Goal: Information Seeking & Learning: Learn about a topic

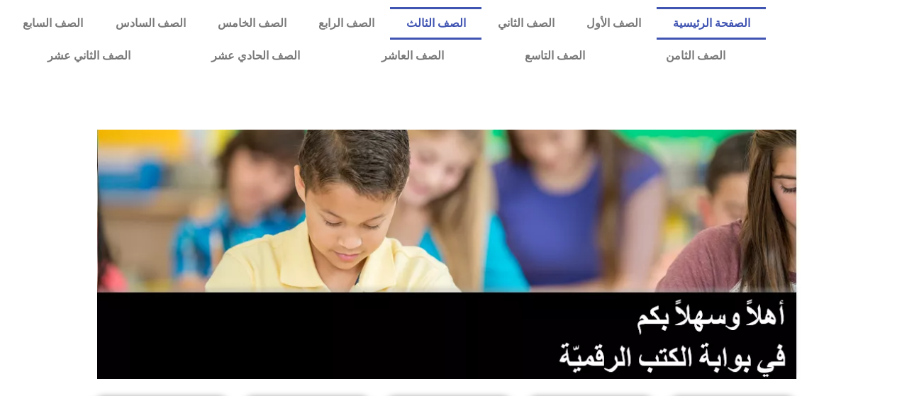
click at [471, 26] on link "الصف الثالث" at bounding box center [435, 23] width 91 height 33
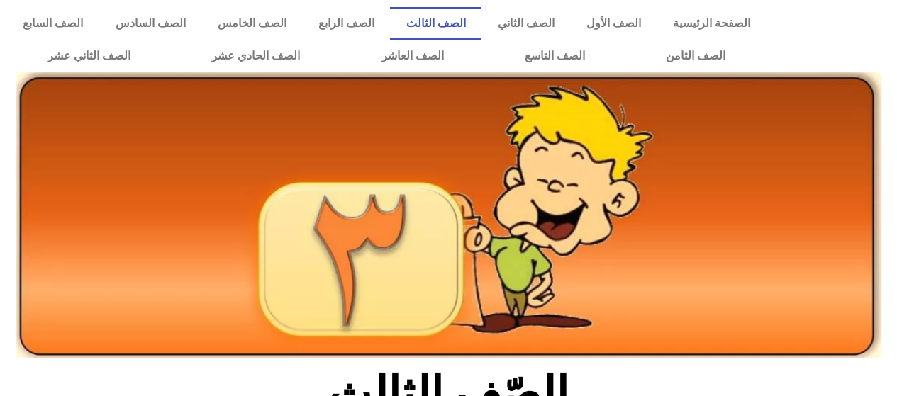
scroll to position [358, 0]
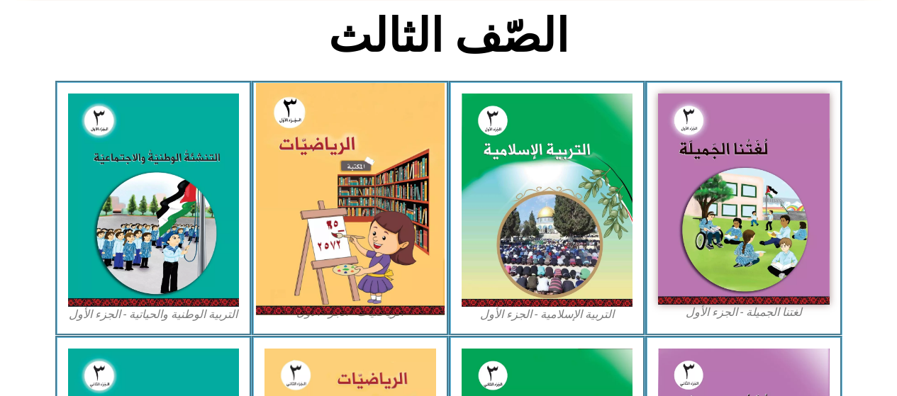
click at [376, 213] on img at bounding box center [350, 199] width 189 height 232
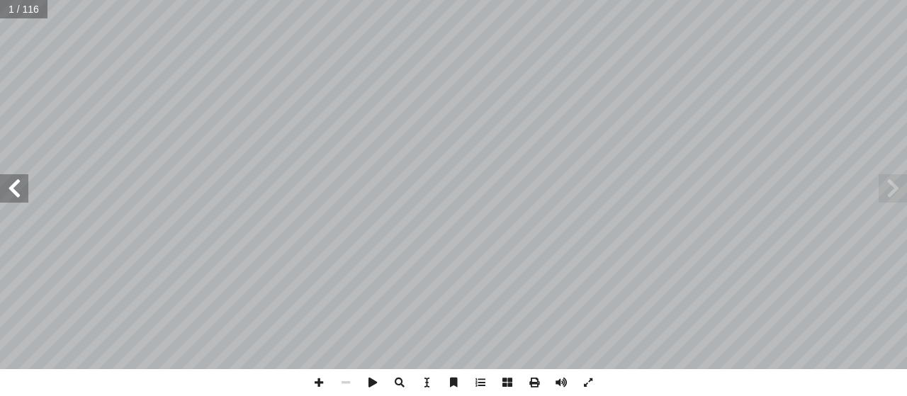
click at [12, 182] on span at bounding box center [14, 188] width 28 height 28
click at [11, 186] on span at bounding box center [14, 188] width 28 height 28
click at [16, 188] on span at bounding box center [14, 188] width 28 height 28
click at [14, 190] on span at bounding box center [14, 188] width 28 height 28
click at [16, 190] on span at bounding box center [14, 188] width 28 height 28
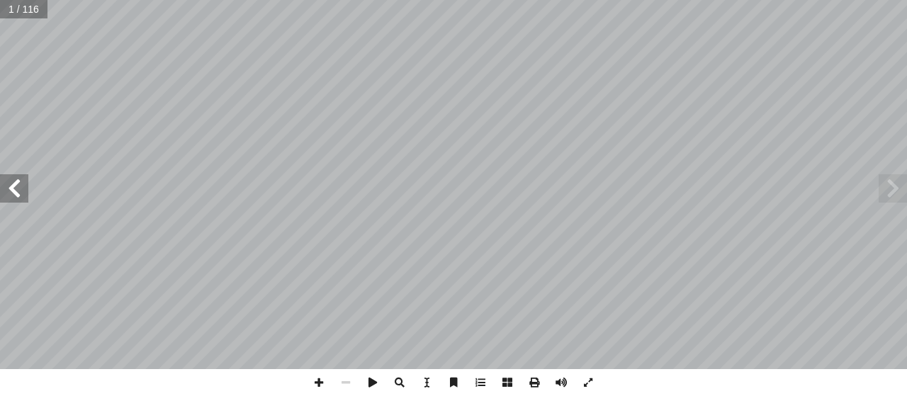
click at [15, 189] on span at bounding box center [14, 188] width 28 height 28
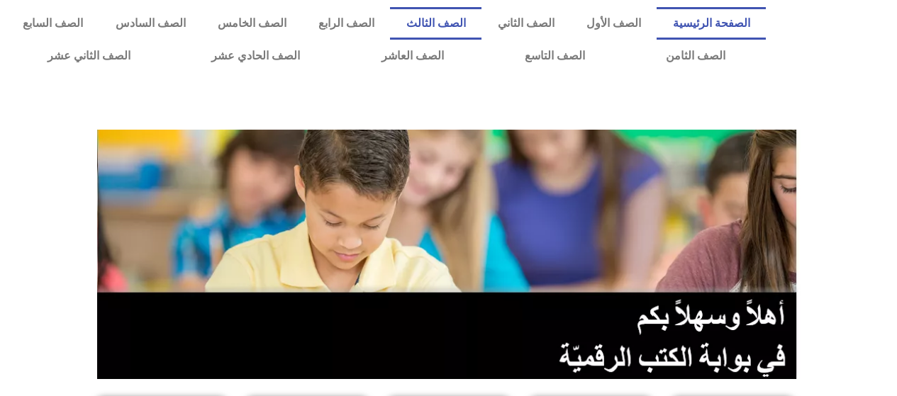
click at [468, 25] on link "الصف الثالث" at bounding box center [435, 23] width 91 height 33
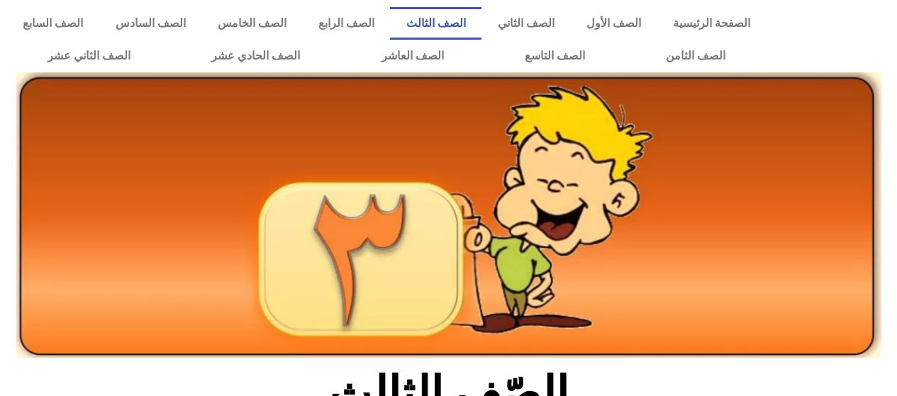
scroll to position [309, 0]
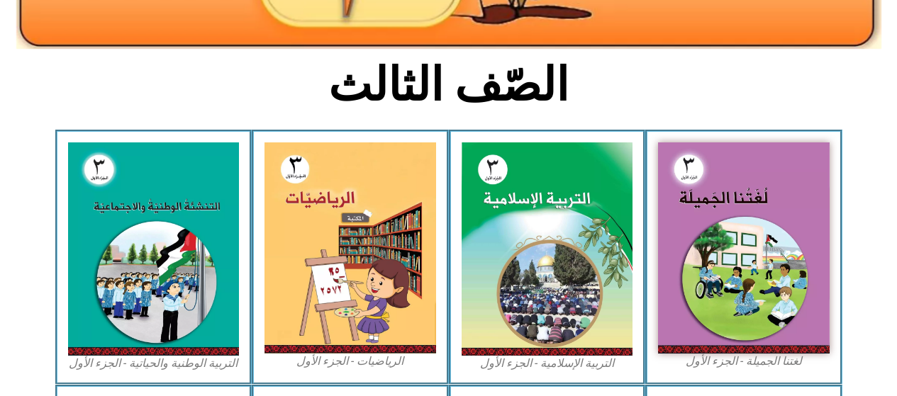
click at [327, 252] on img at bounding box center [350, 247] width 172 height 211
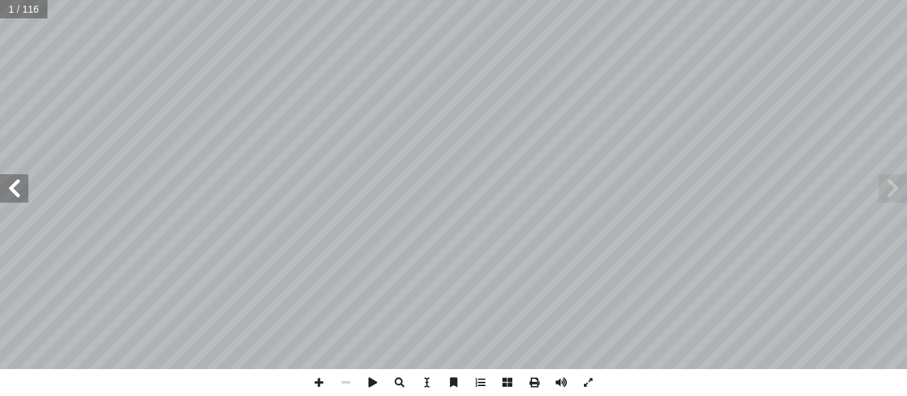
click at [12, 190] on span at bounding box center [14, 188] width 28 height 28
click at [9, 186] on span at bounding box center [14, 188] width 28 height 28
click at [10, 190] on span at bounding box center [14, 188] width 28 height 28
click at [11, 190] on span at bounding box center [14, 188] width 28 height 28
click at [12, 190] on span at bounding box center [14, 188] width 28 height 28
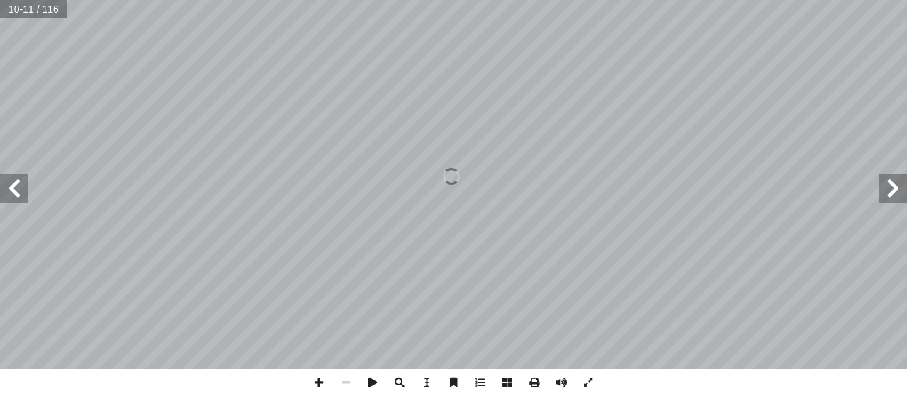
click at [4, 189] on span at bounding box center [14, 188] width 28 height 28
click at [9, 190] on span at bounding box center [14, 188] width 28 height 28
click at [11, 190] on span at bounding box center [14, 188] width 28 height 28
click at [13, 186] on span at bounding box center [14, 188] width 28 height 28
click at [11, 188] on span at bounding box center [14, 188] width 28 height 28
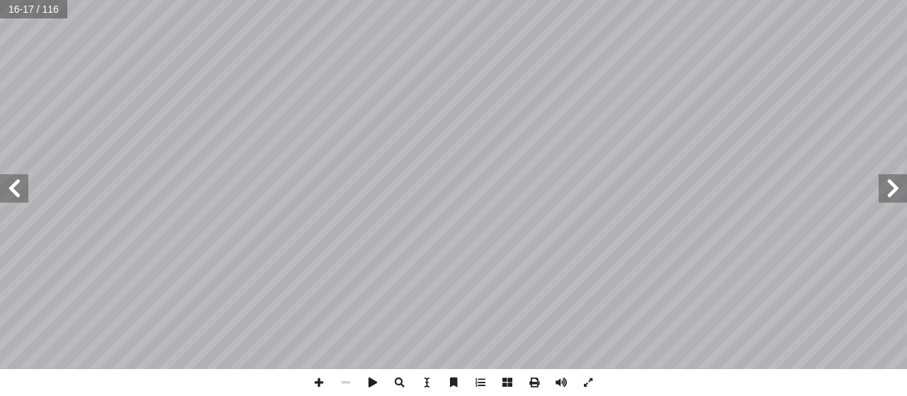
click at [12, 186] on span at bounding box center [14, 188] width 28 height 28
click at [5, 187] on span at bounding box center [14, 188] width 28 height 28
click at [10, 185] on span at bounding box center [14, 188] width 28 height 28
click at [888, 191] on span at bounding box center [893, 188] width 28 height 28
